Goal: Navigation & Orientation: Find specific page/section

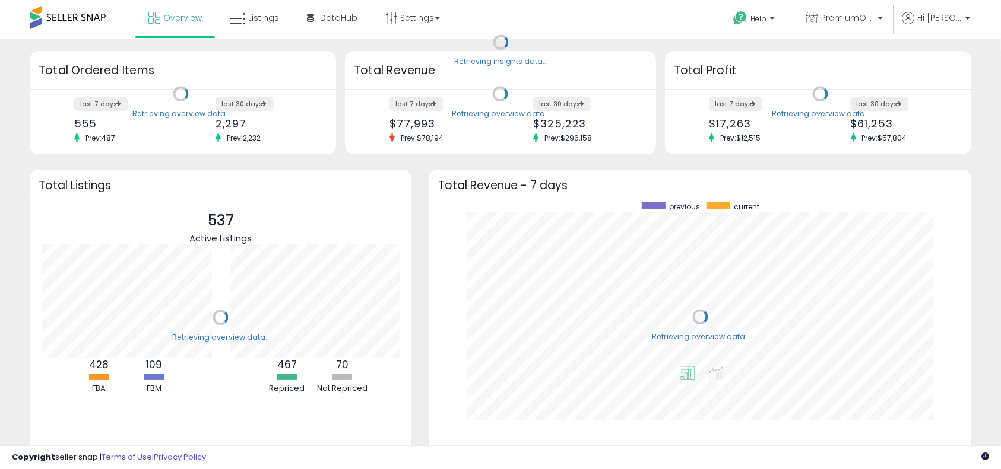
scroll to position [224, 518]
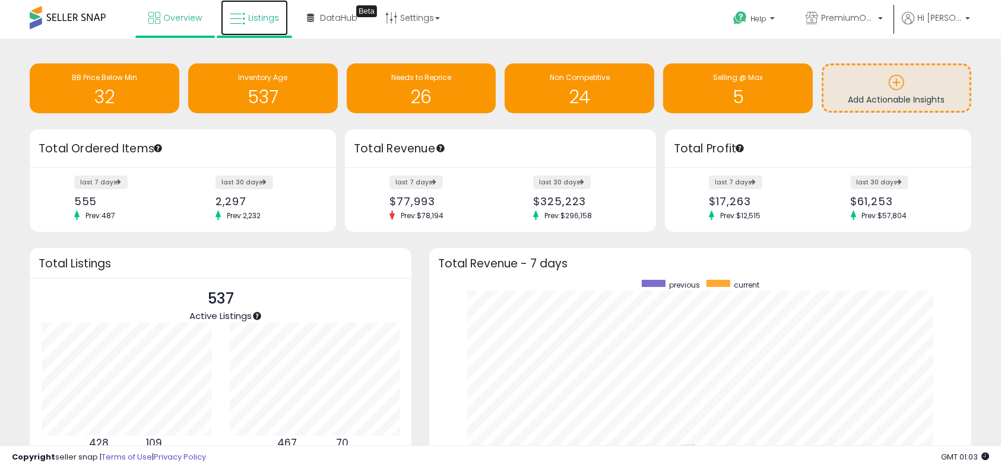
click at [236, 21] on icon at bounding box center [237, 18] width 15 height 15
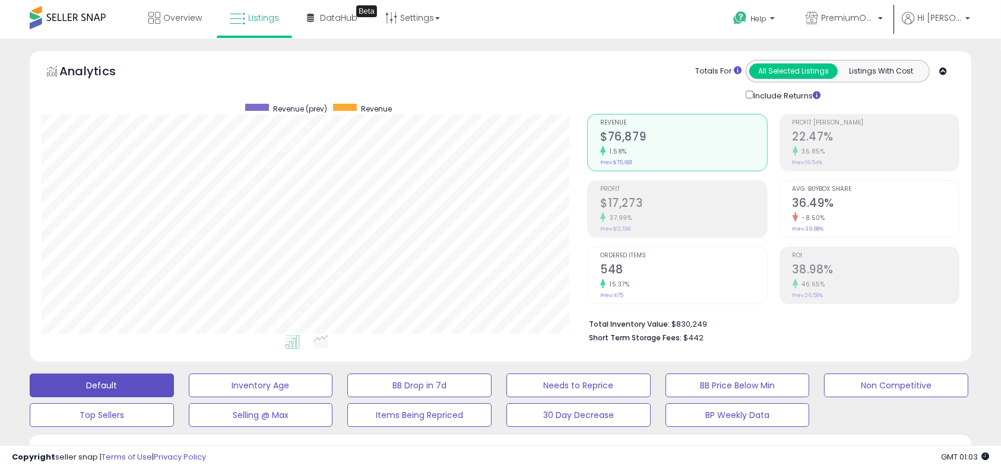
scroll to position [410, 0]
